Goal: Task Accomplishment & Management: Use online tool/utility

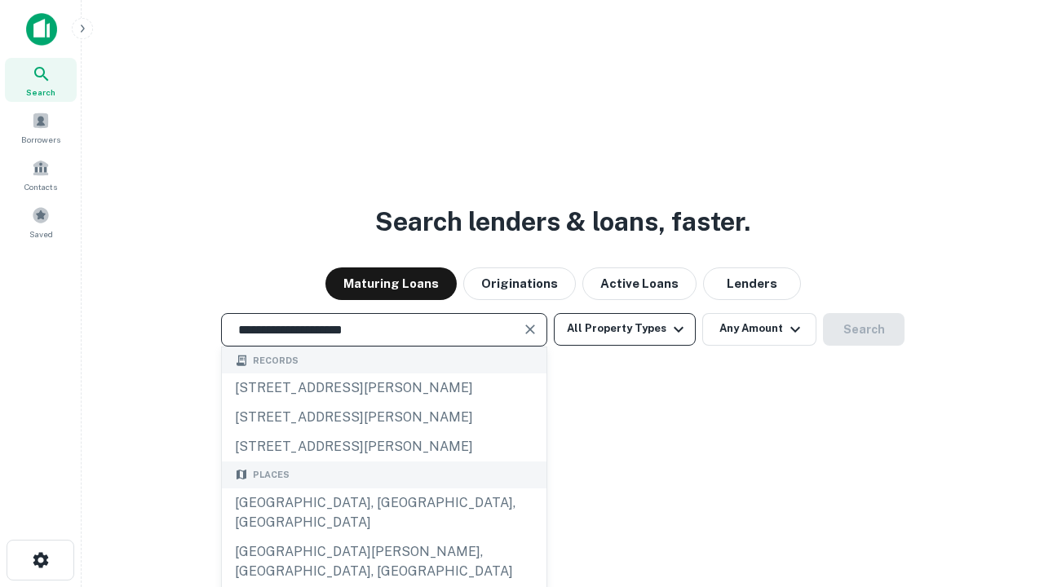
click at [383, 537] on div "[GEOGRAPHIC_DATA], [GEOGRAPHIC_DATA], [GEOGRAPHIC_DATA]" at bounding box center [384, 512] width 325 height 49
type input "**********"
click at [625, 329] on button "All Property Types" at bounding box center [625, 329] width 142 height 33
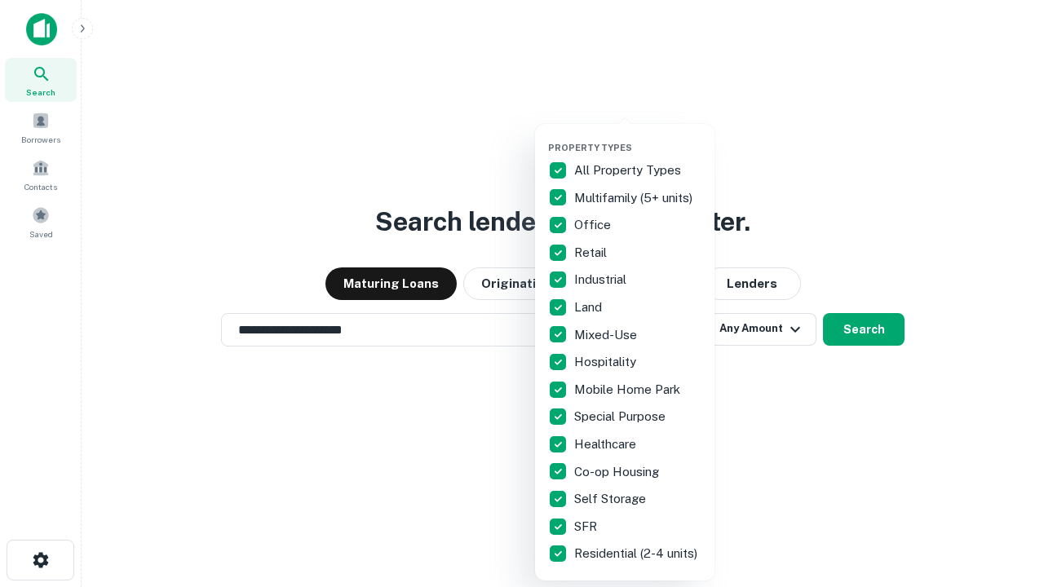
click at [638, 137] on button "button" at bounding box center [637, 137] width 179 height 1
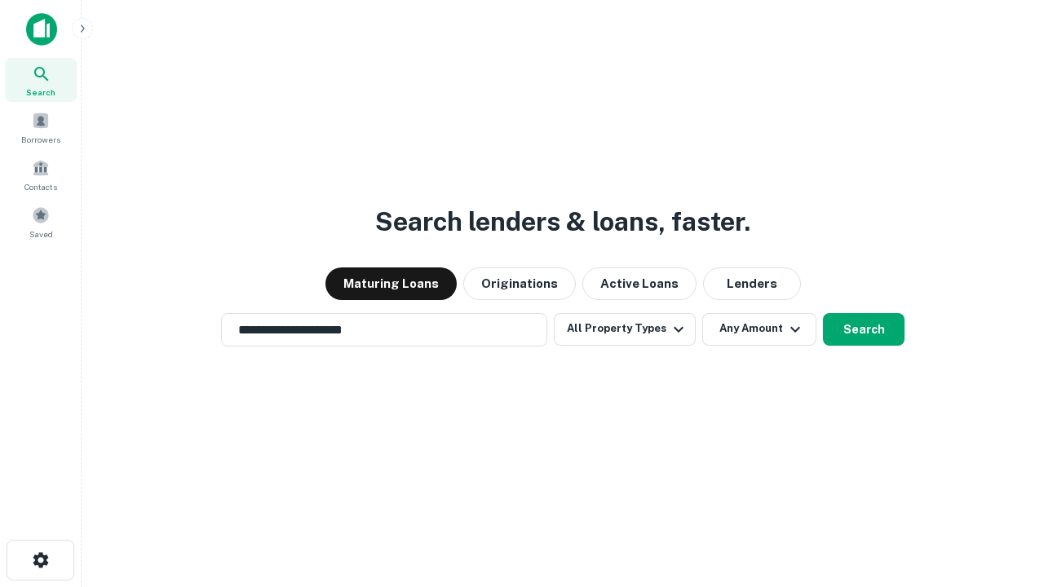
scroll to position [10, 197]
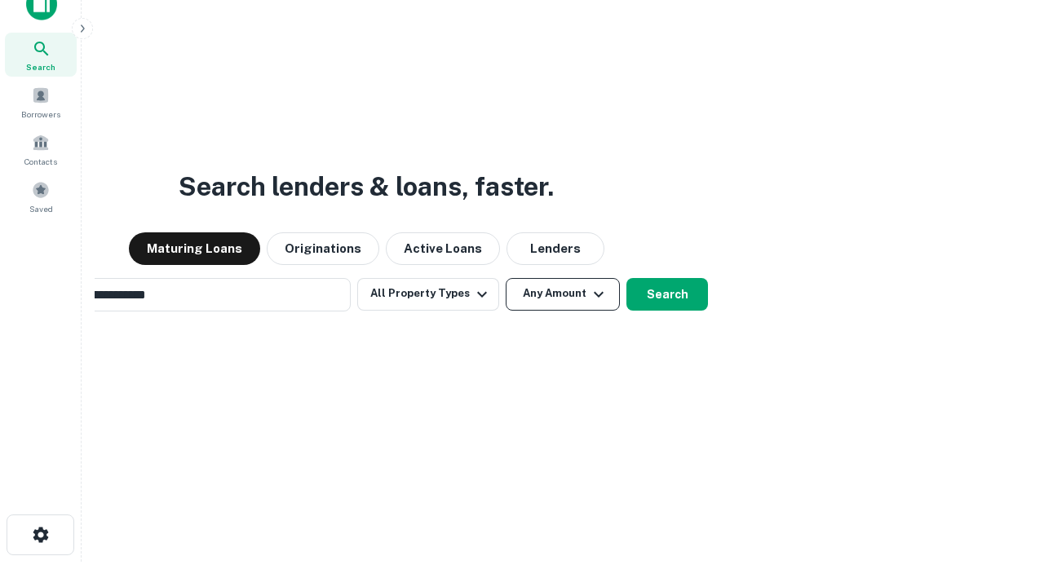
click at [506, 278] on button "Any Amount" at bounding box center [563, 294] width 114 height 33
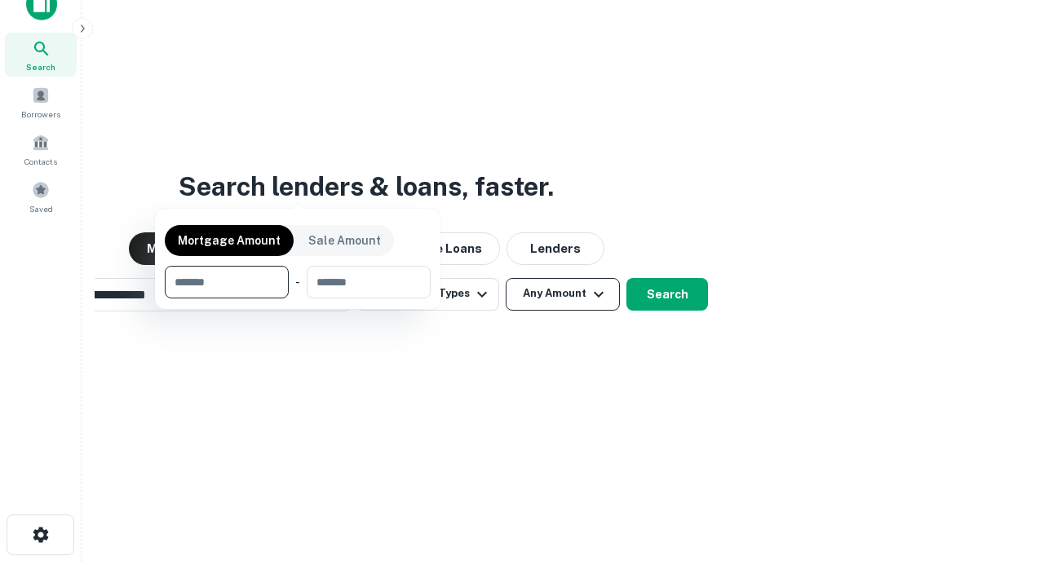
scroll to position [26, 0]
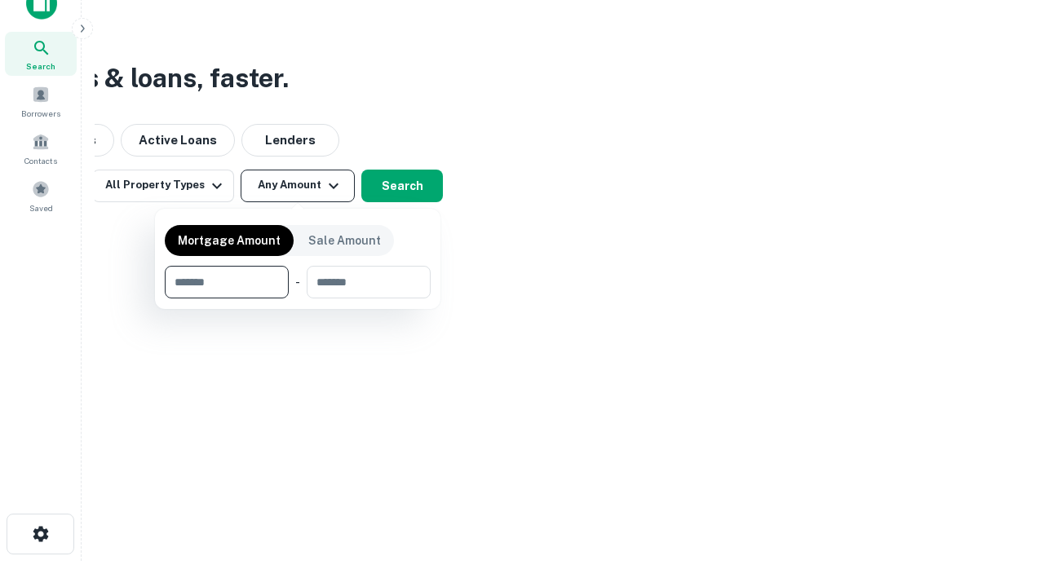
type input "*******"
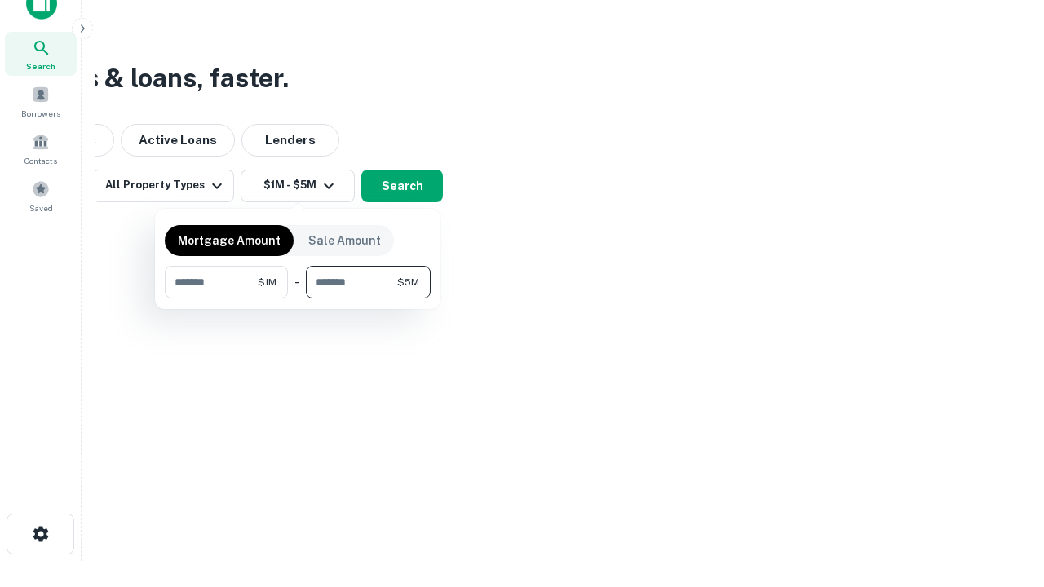
type input "*******"
click at [298, 298] on button "button" at bounding box center [298, 298] width 266 height 1
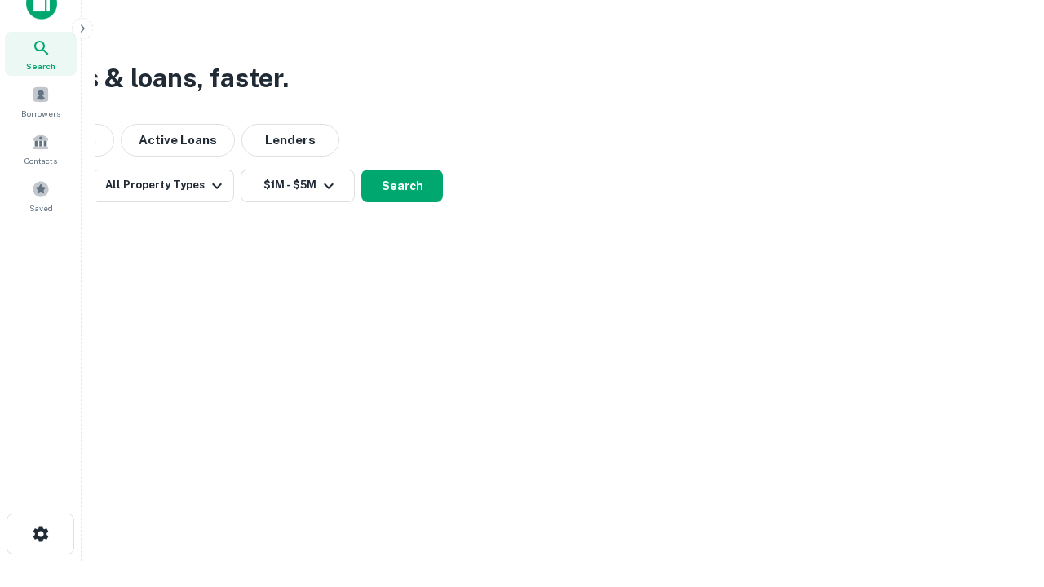
scroll to position [10, 301]
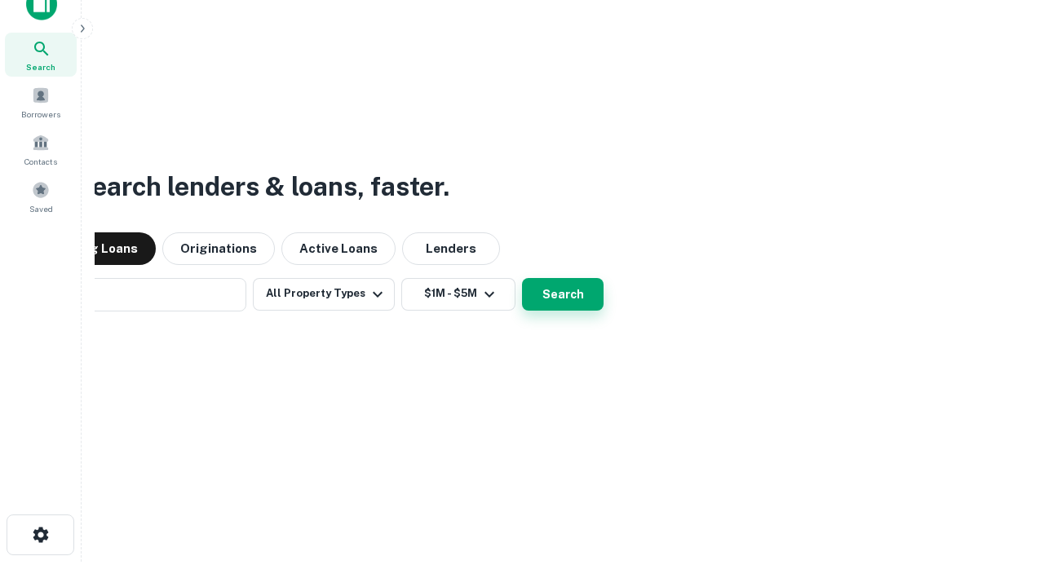
click at [522, 278] on button "Search" at bounding box center [563, 294] width 82 height 33
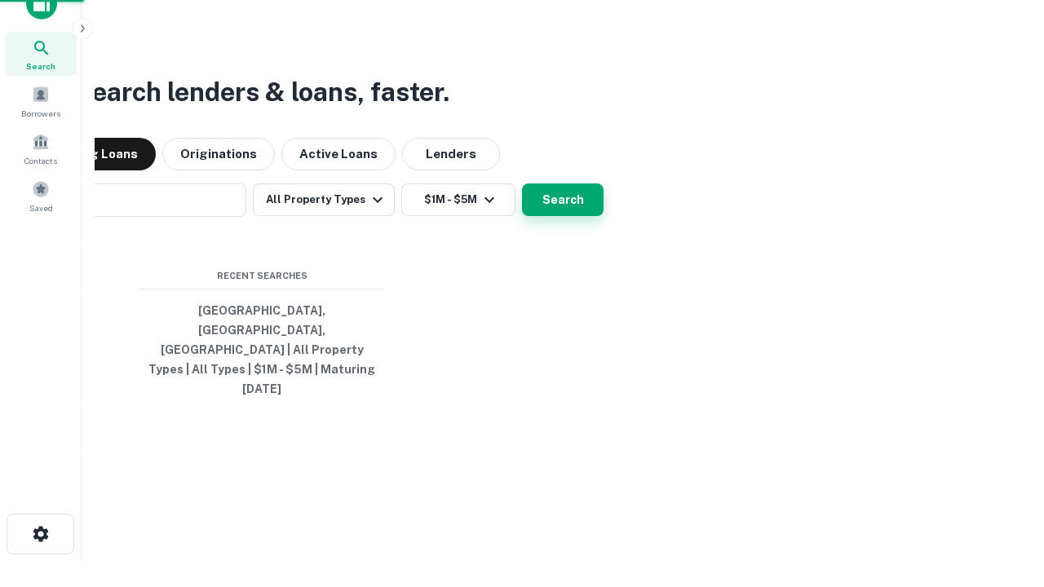
scroll to position [43, 462]
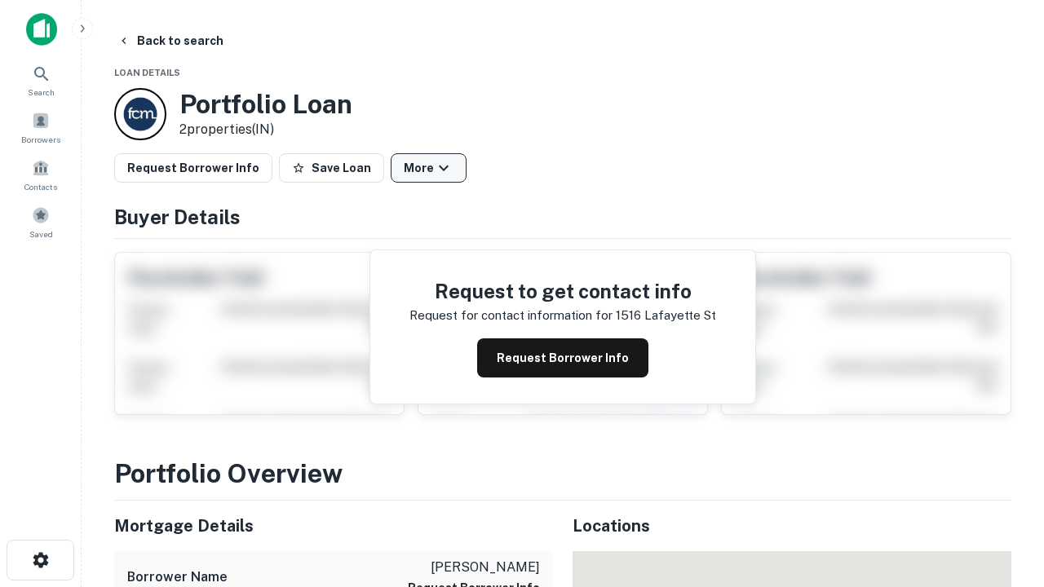
click at [428, 168] on button "More" at bounding box center [429, 167] width 76 height 29
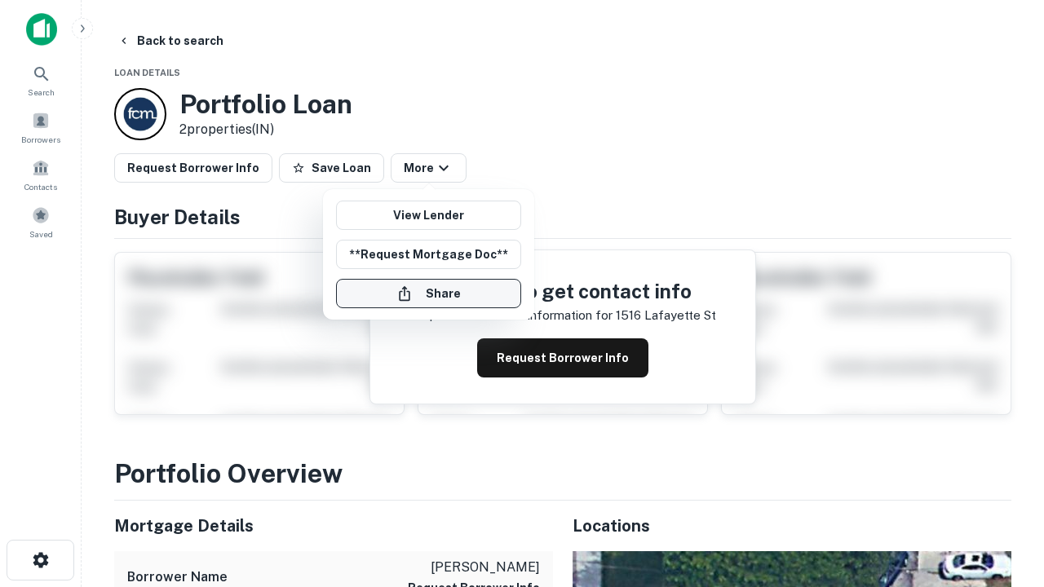
click at [428, 294] on button "Share" at bounding box center [428, 293] width 185 height 29
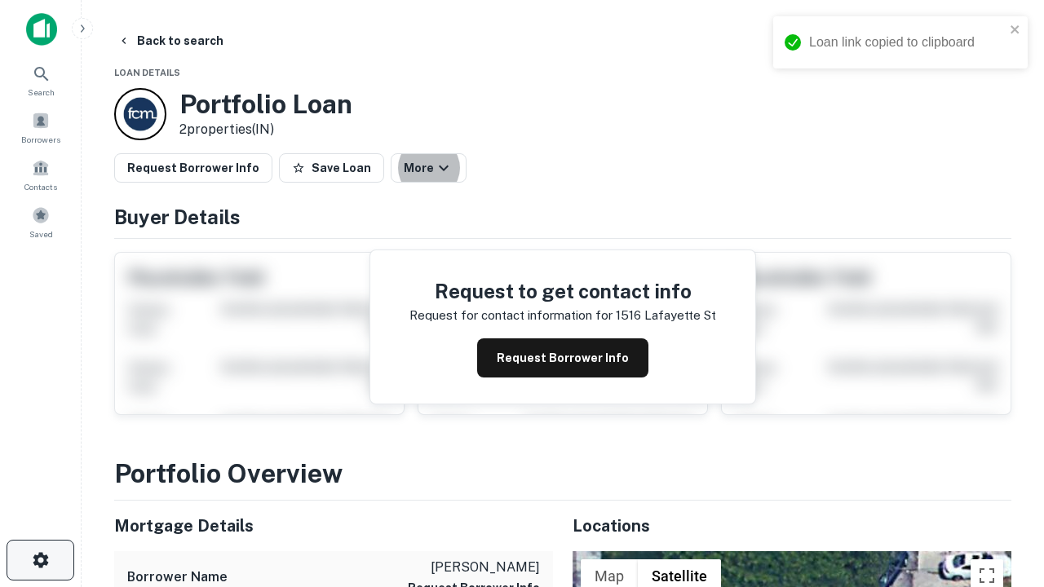
click at [40, 560] on icon "button" at bounding box center [41, 560] width 20 height 20
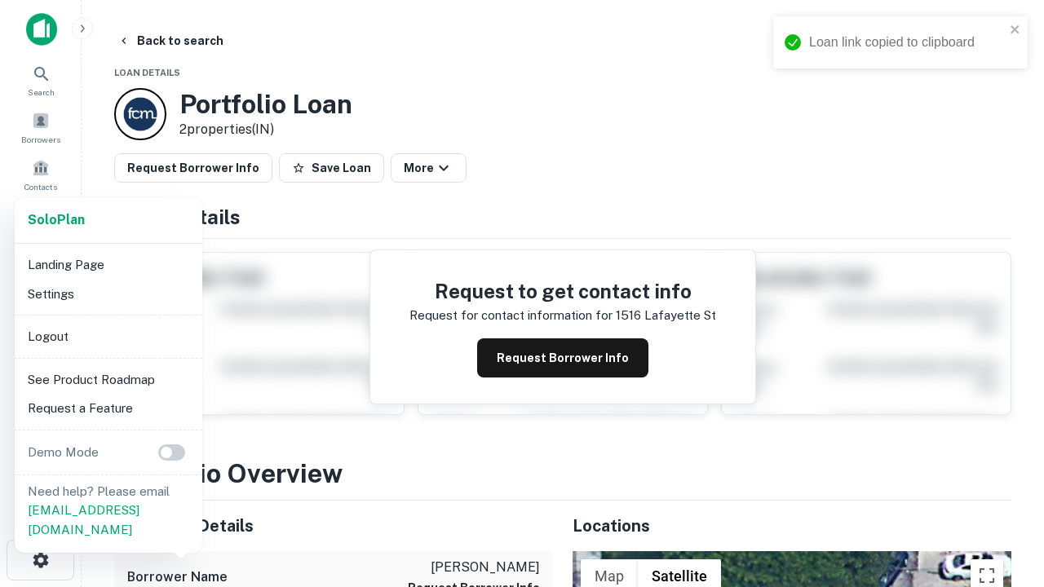
click at [108, 336] on li "Logout" at bounding box center [108, 336] width 174 height 29
